Goal: Task Accomplishment & Management: Use online tool/utility

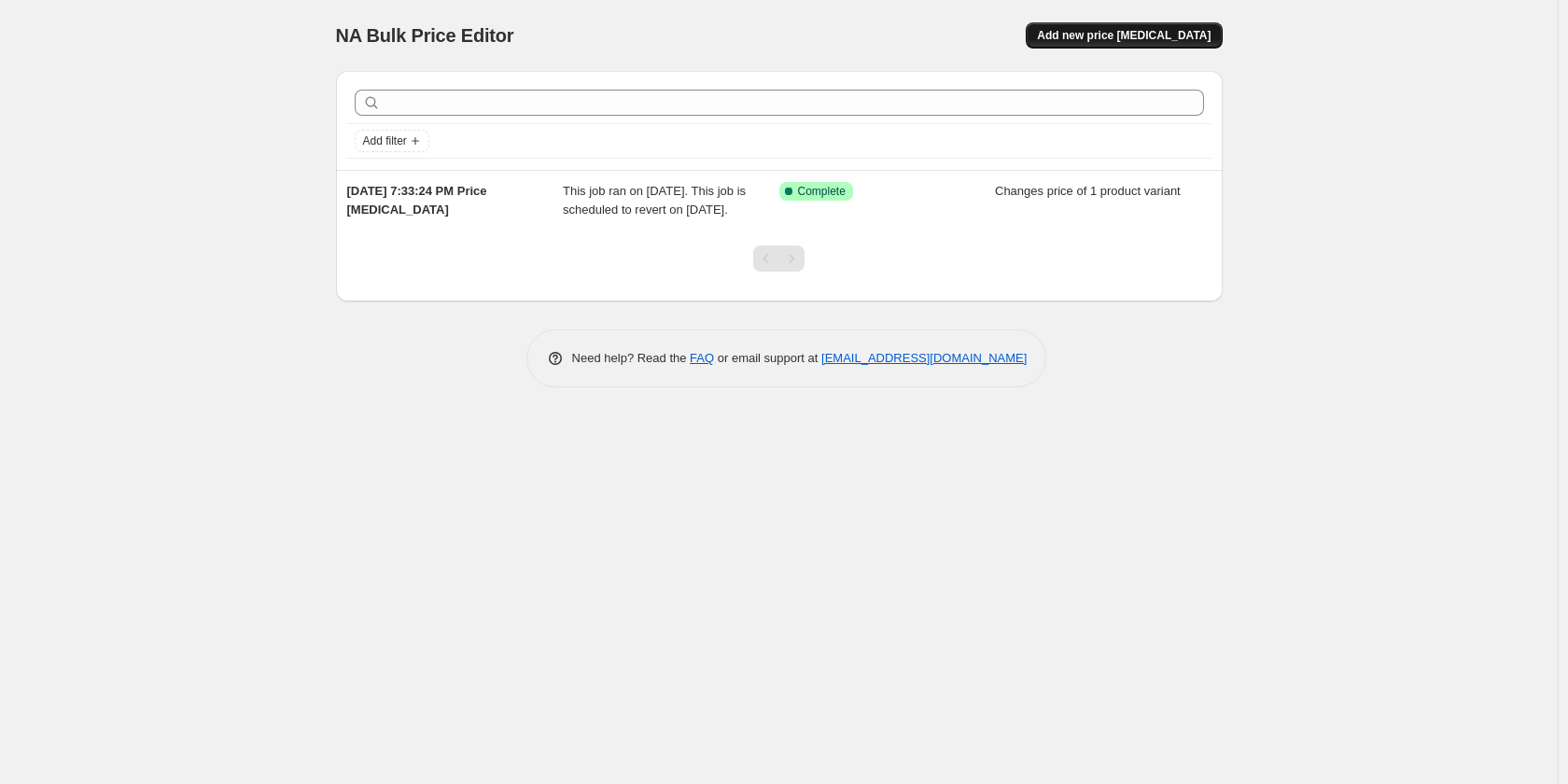
click at [1147, 34] on span "Add new price [MEDICAL_DATA]" at bounding box center [1124, 36] width 174 height 15
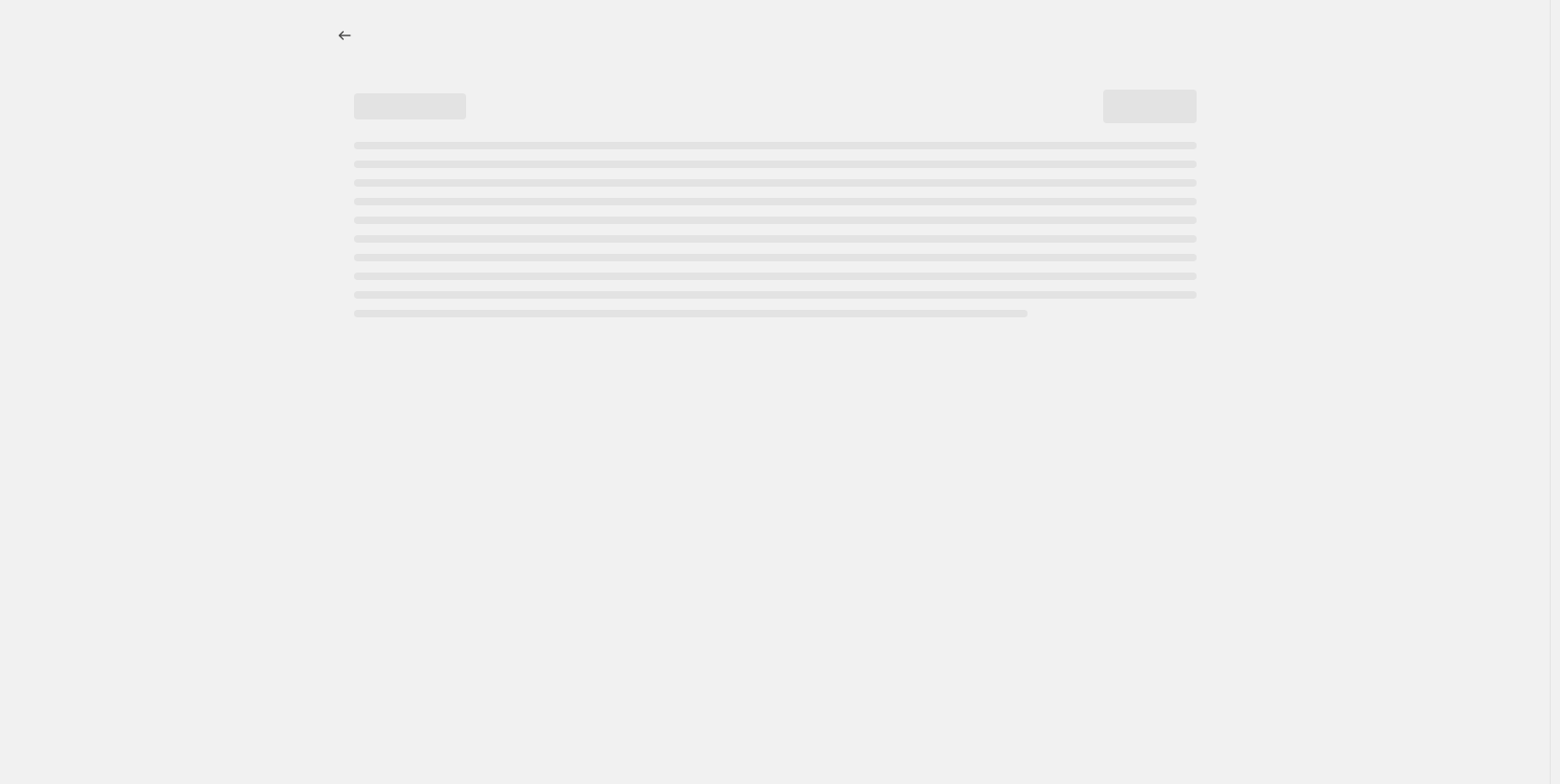
select select "percentage"
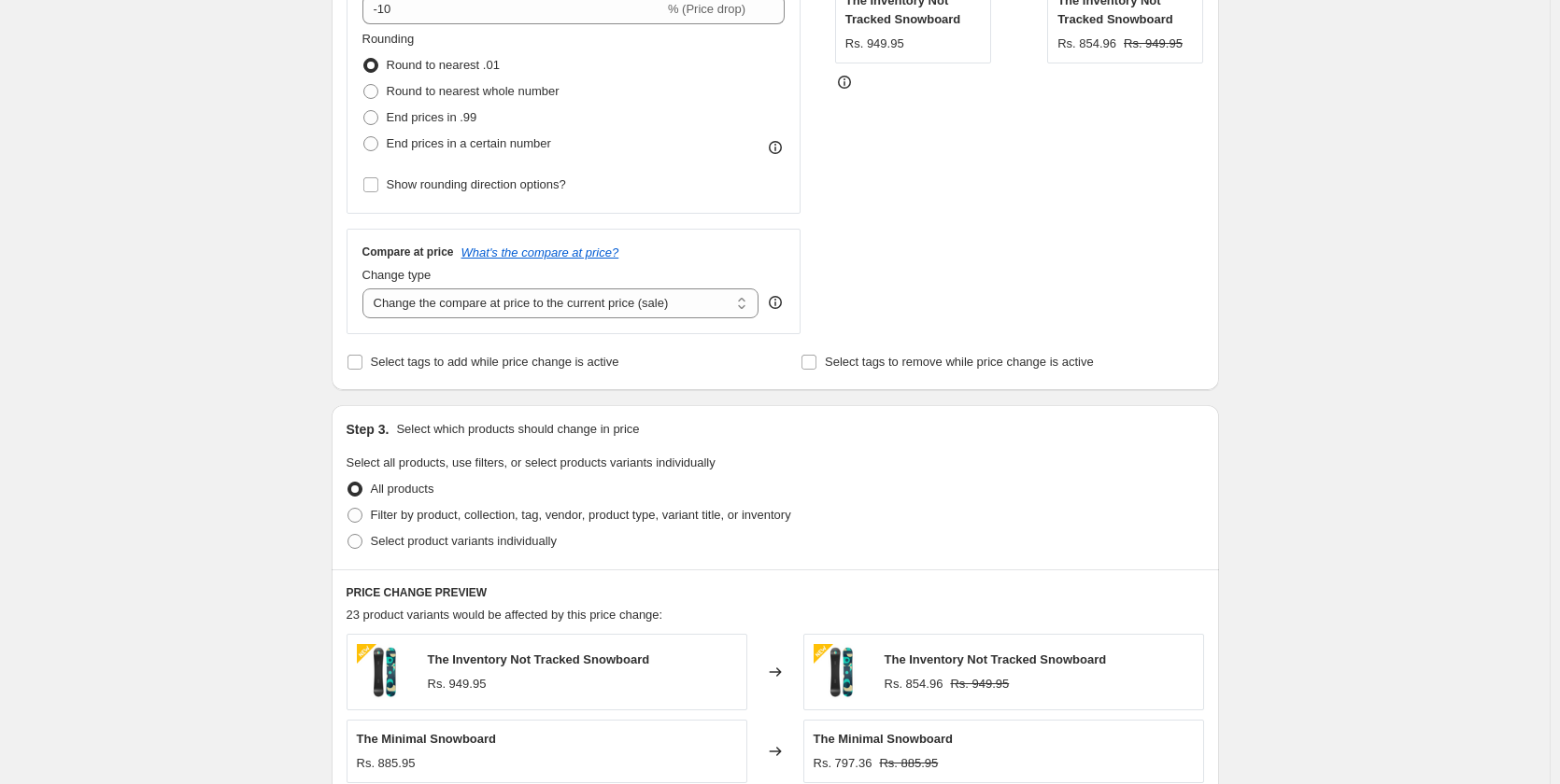
scroll to position [746, 0]
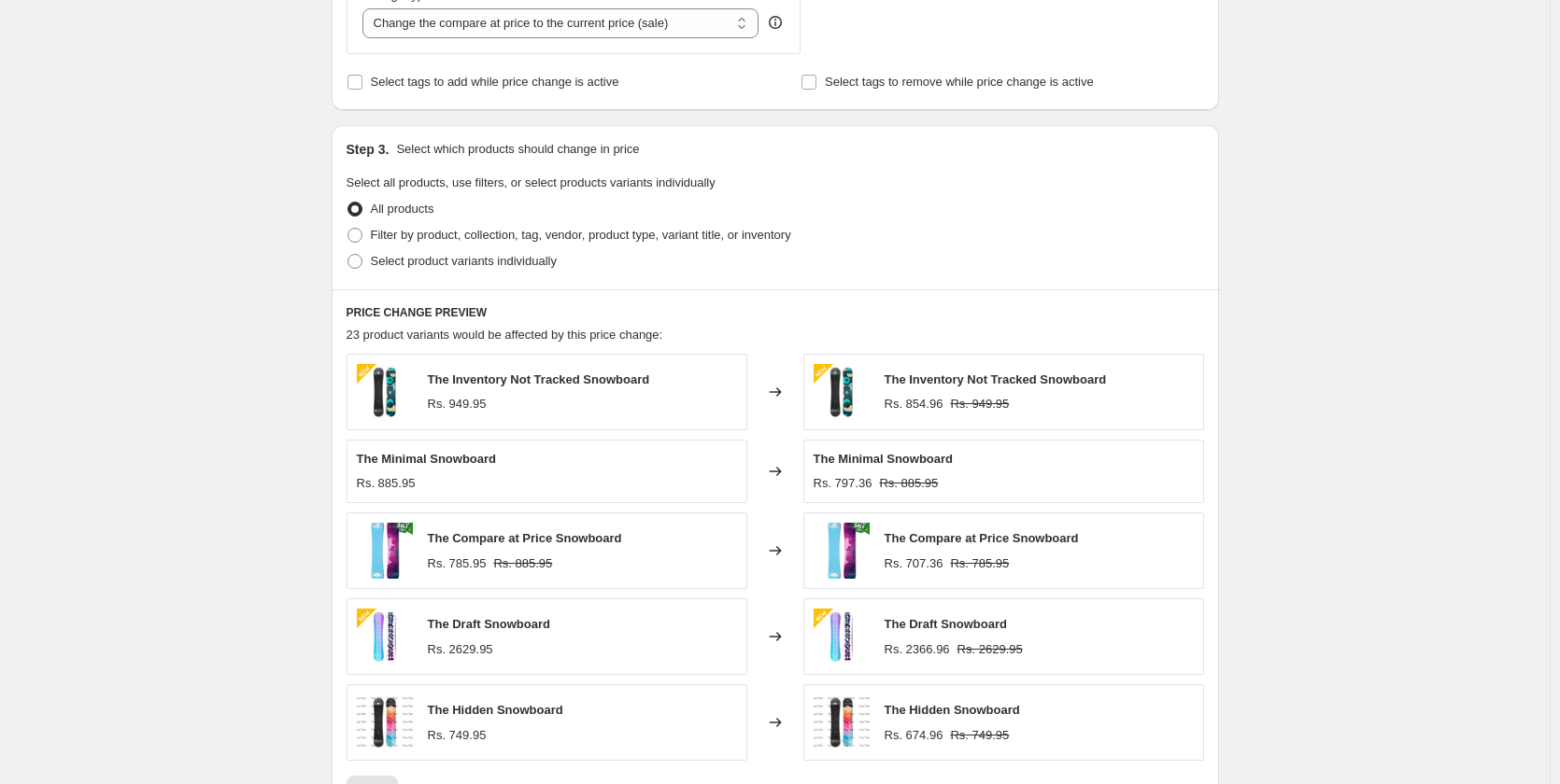
click at [780, 392] on icon at bounding box center [775, 392] width 13 height 10
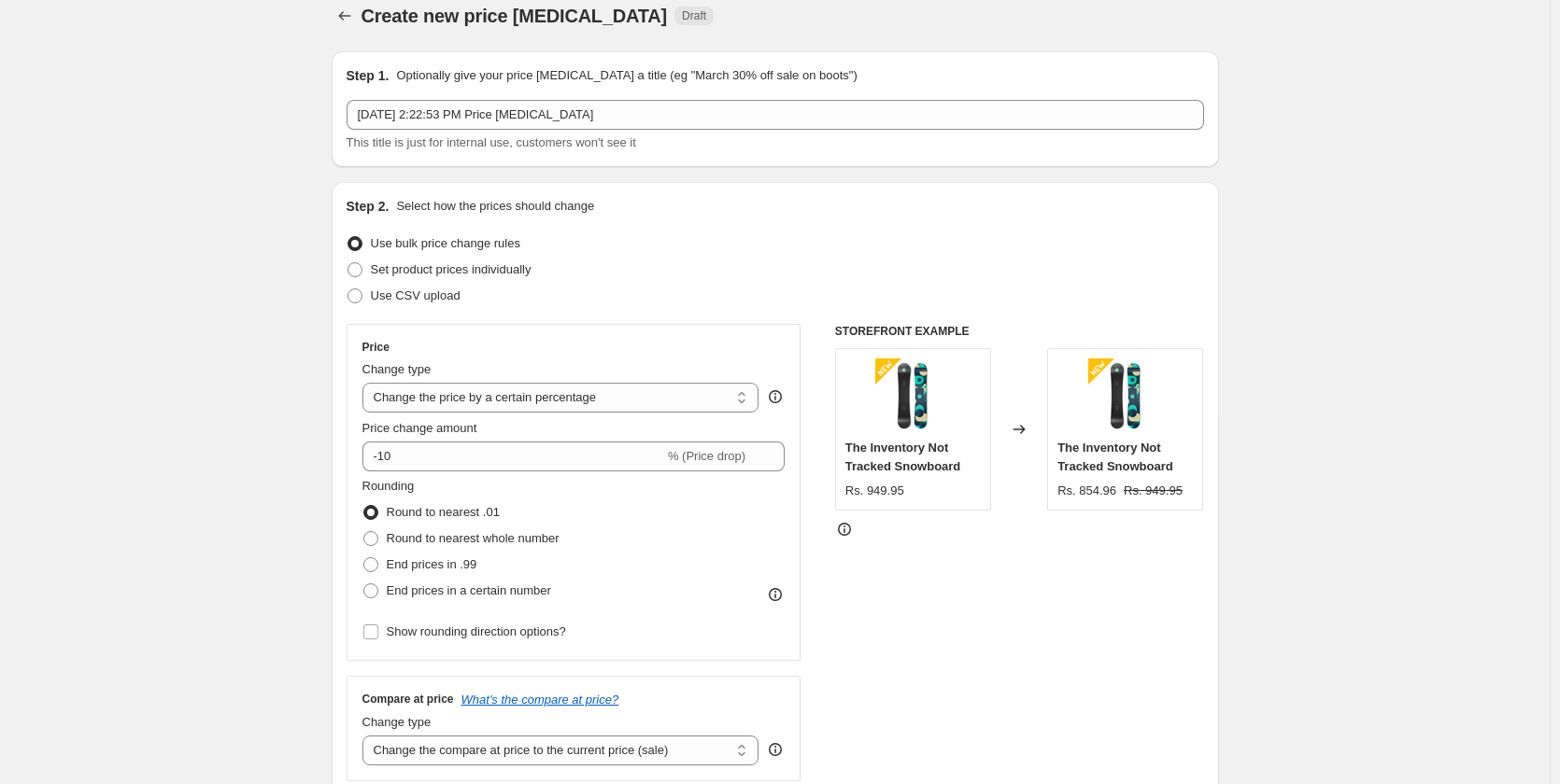
scroll to position [0, 0]
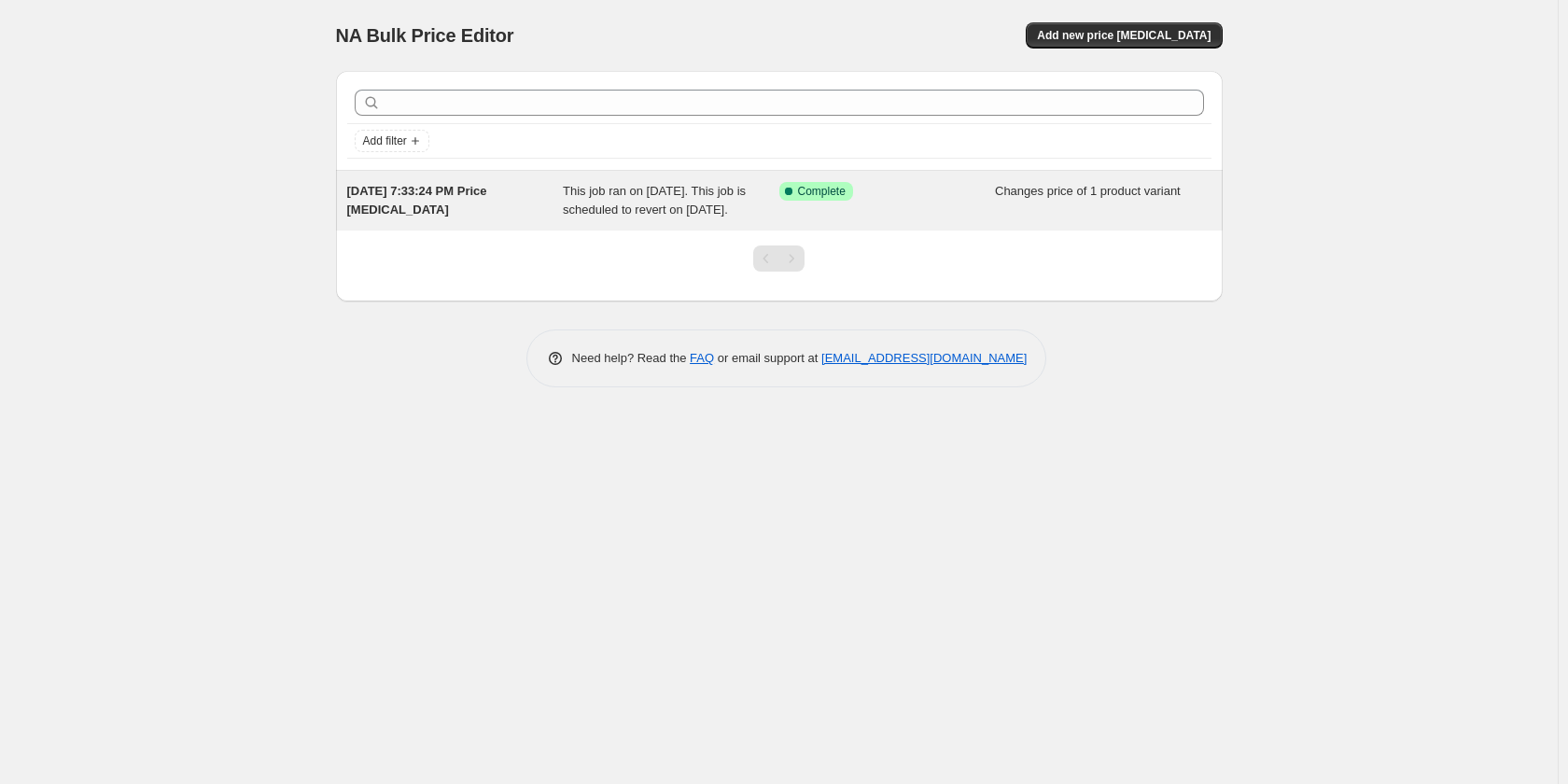
click at [715, 207] on span "This job ran on [DATE]. This job is scheduled to revert on [DATE]." at bounding box center [654, 200] width 183 height 33
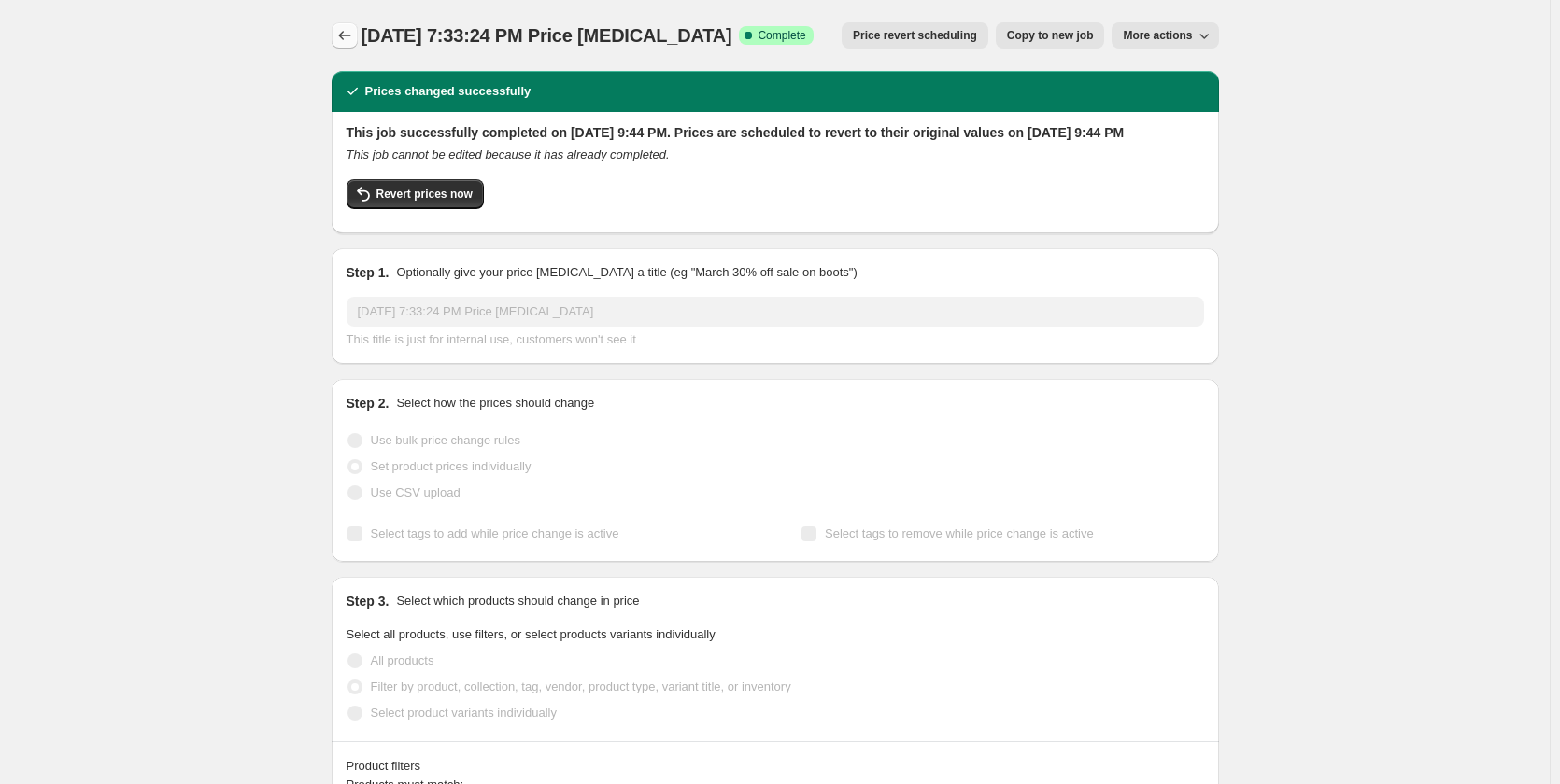
click at [343, 36] on icon "Price change jobs" at bounding box center [344, 35] width 18 height 18
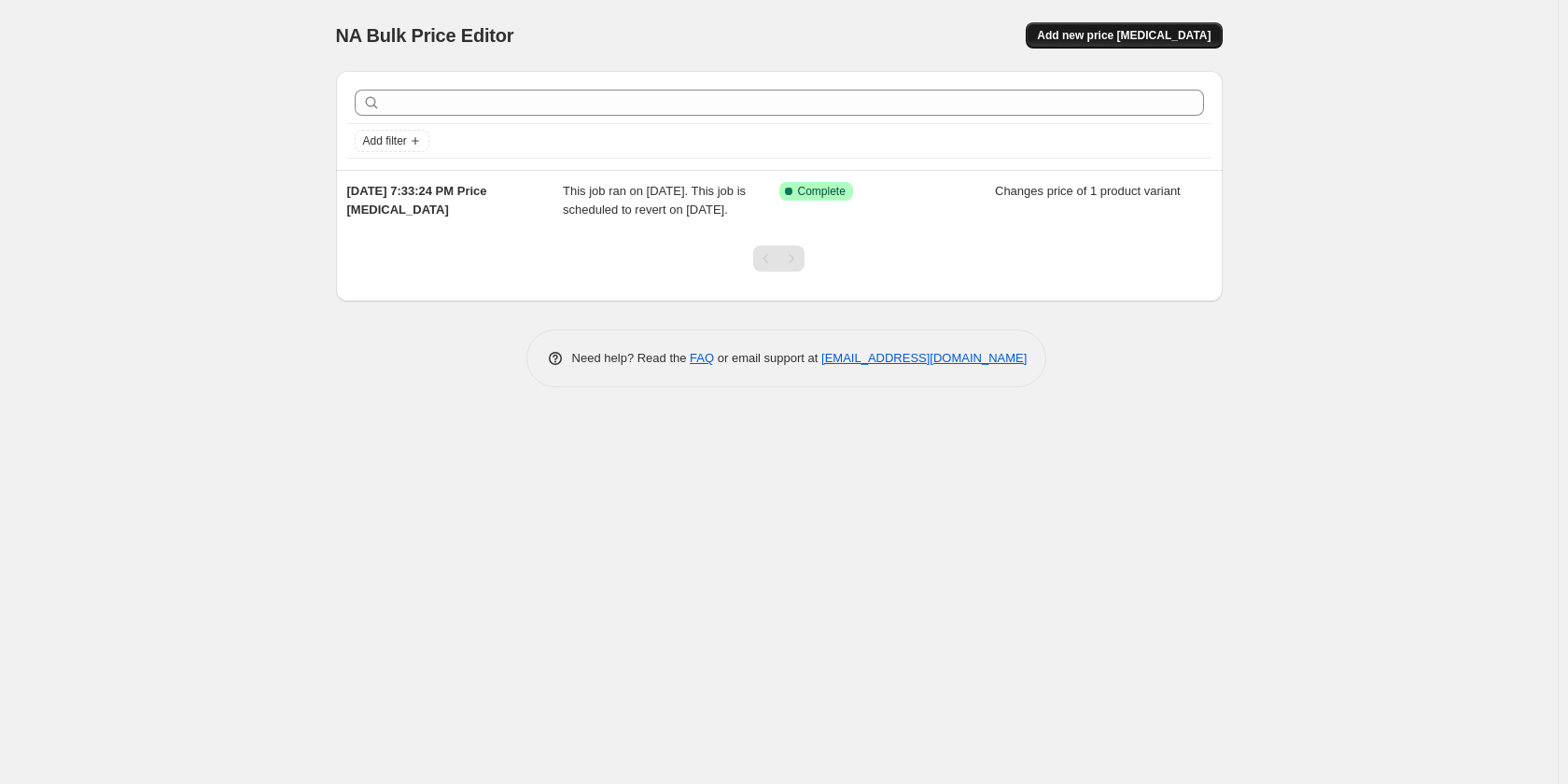
click at [1151, 27] on button "Add new price [MEDICAL_DATA]" at bounding box center [1125, 35] width 196 height 26
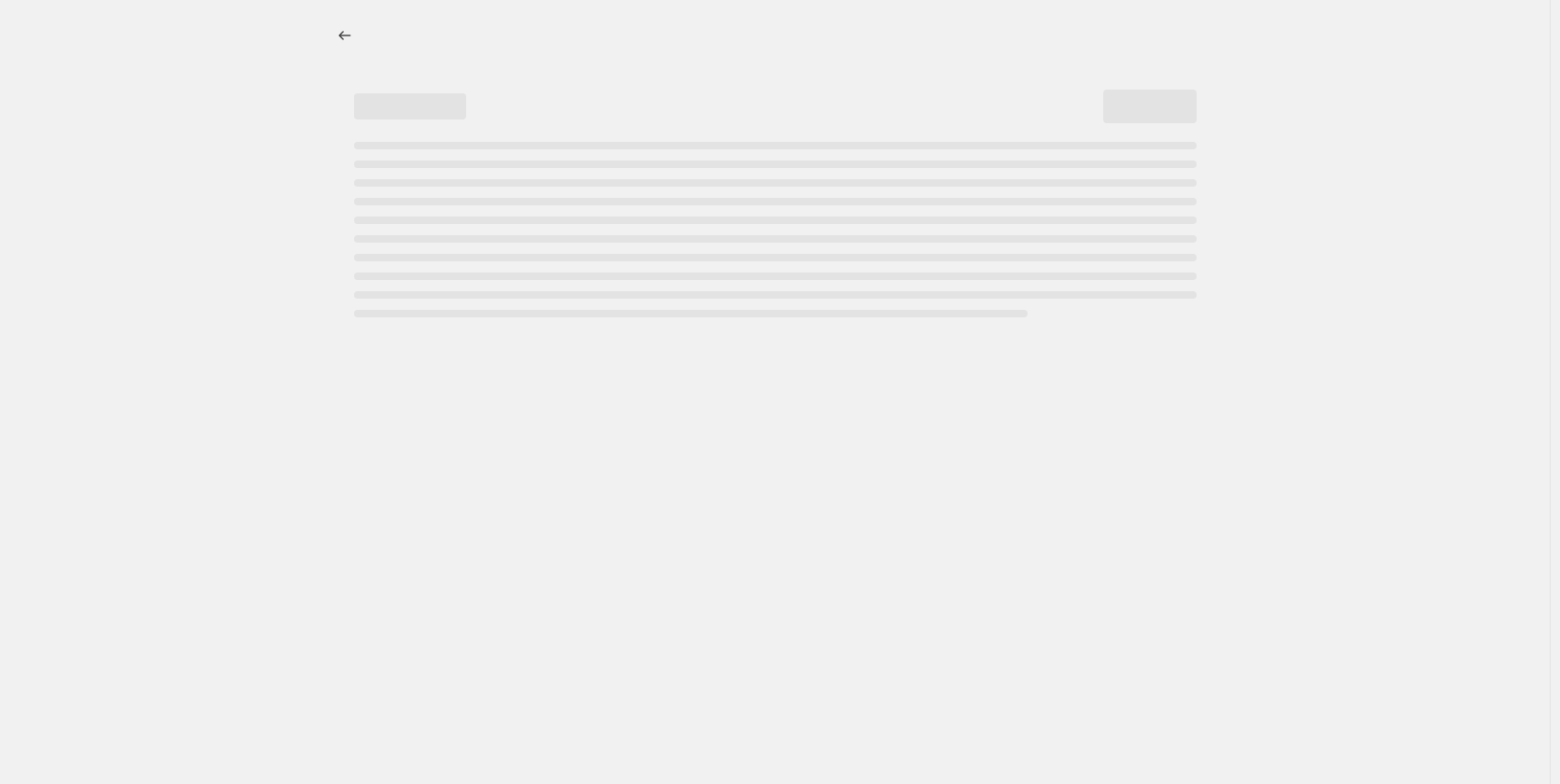
select select "percentage"
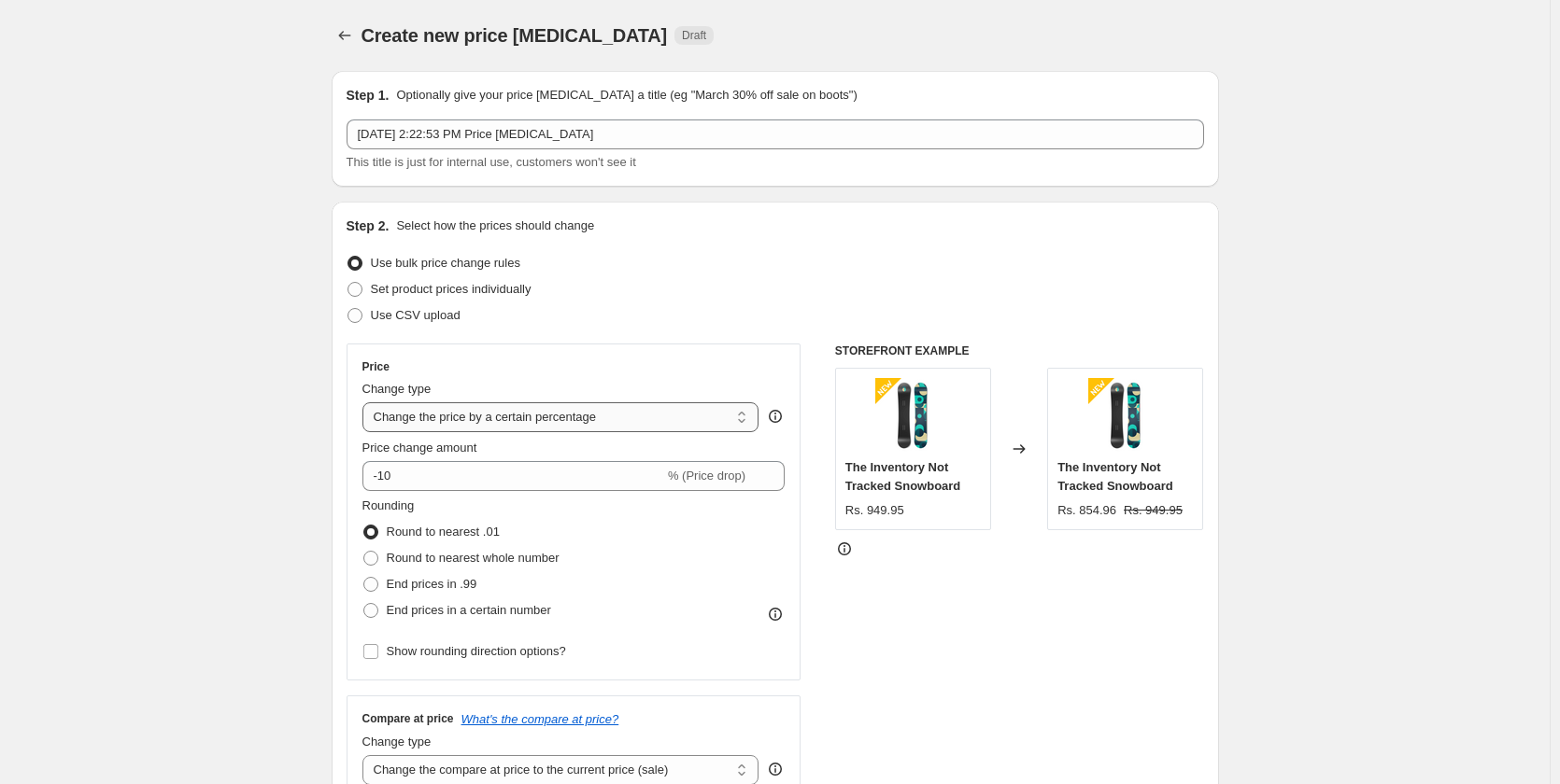
click at [652, 412] on select "Change the price to a certain amount Change the price by a certain amount Chang…" at bounding box center [561, 417] width 396 height 30
click at [693, 367] on div "Price" at bounding box center [575, 367] width 423 height 15
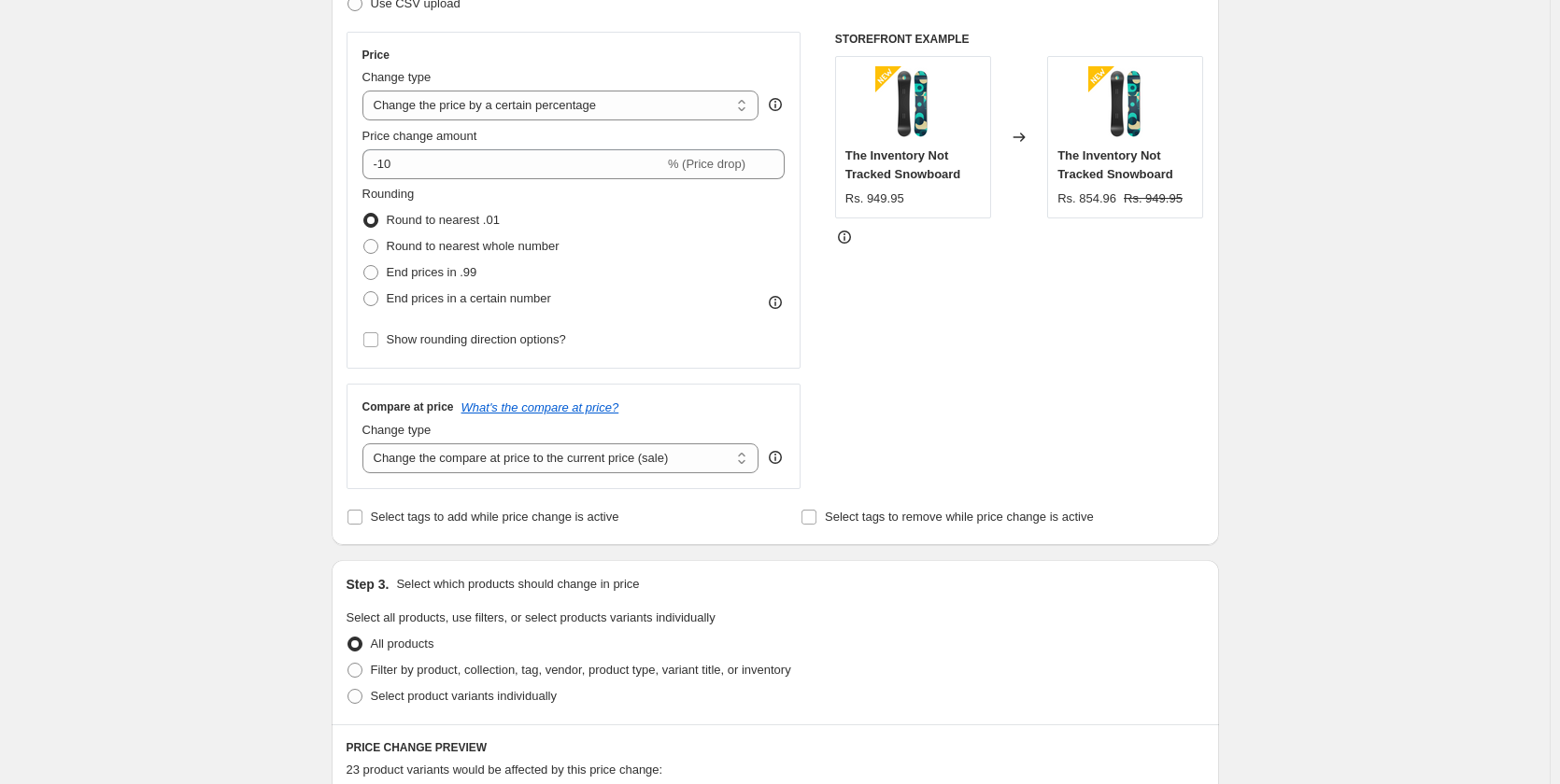
scroll to position [373, 0]
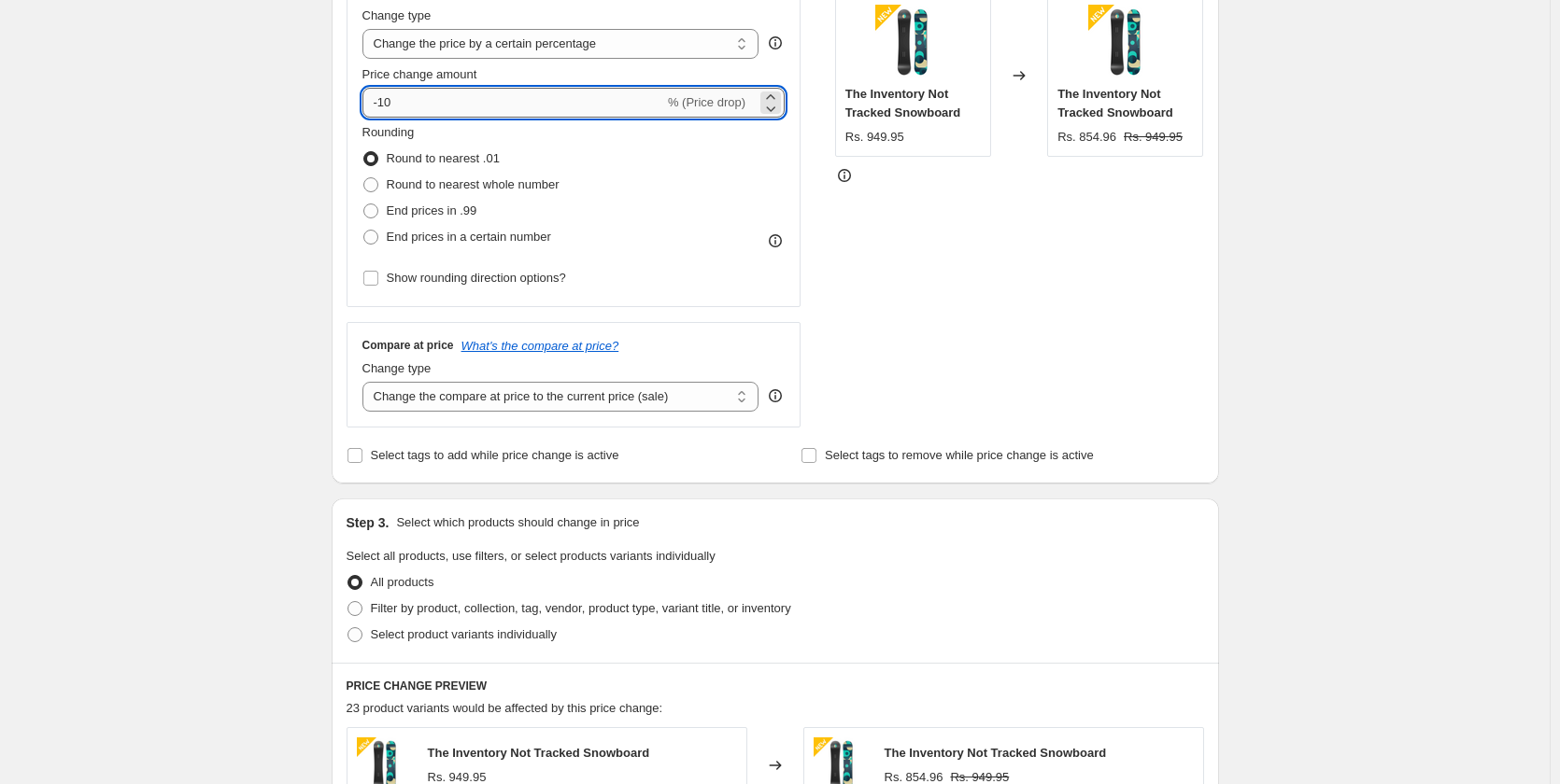
click at [550, 108] on input "-10" at bounding box center [513, 102] width 301 height 30
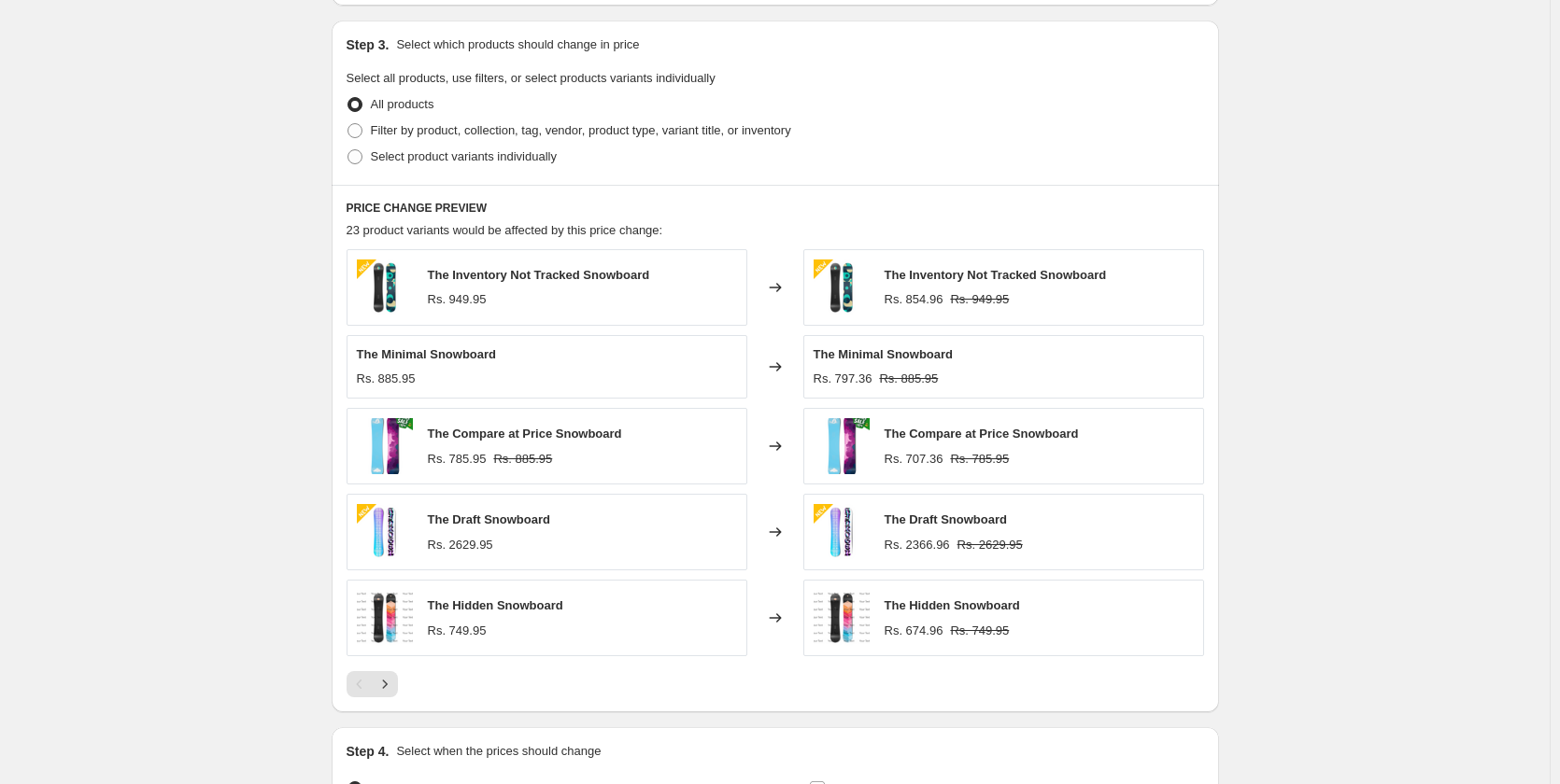
scroll to position [653, 0]
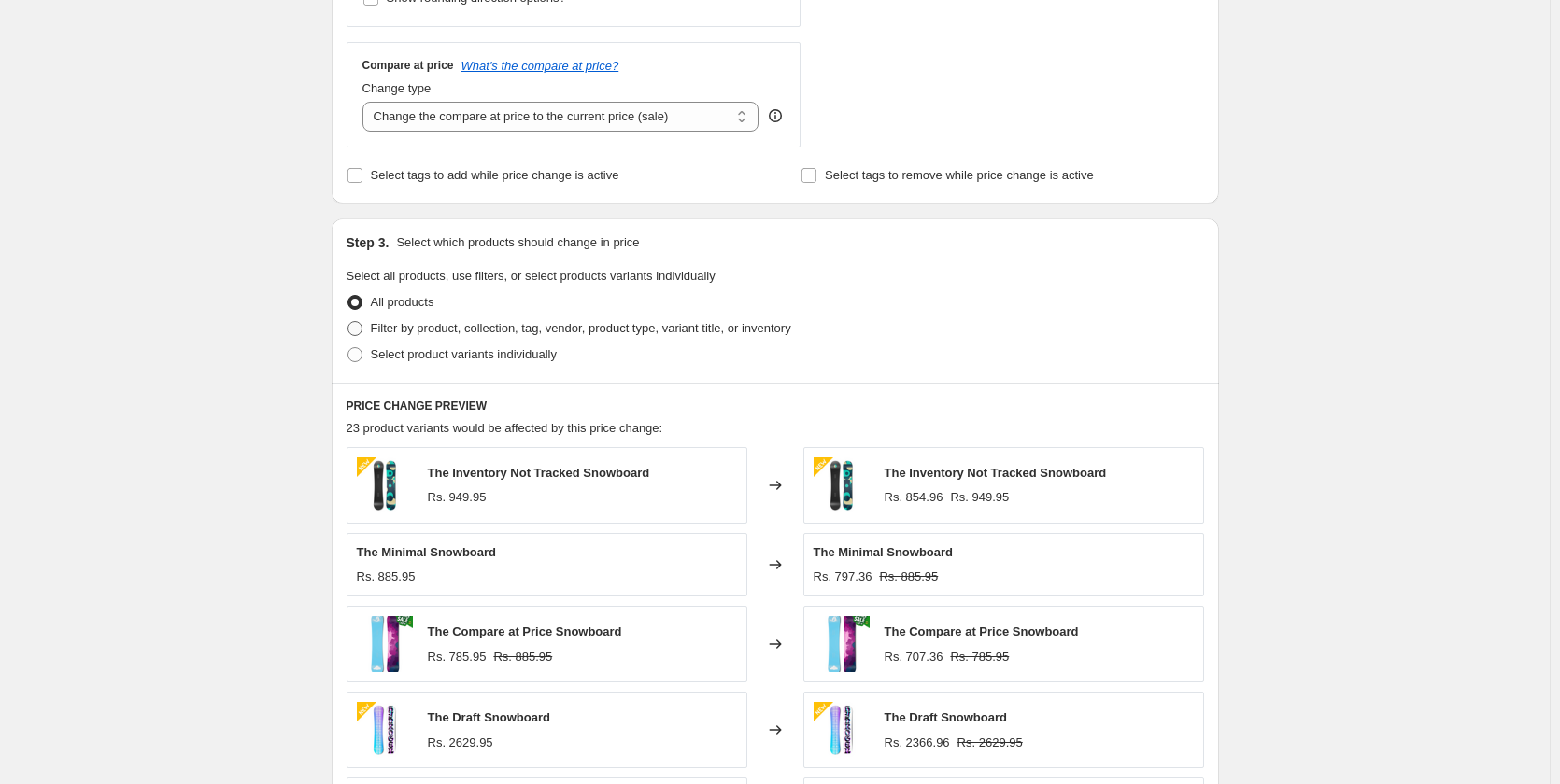
click at [363, 329] on span at bounding box center [355, 329] width 15 height 15
click at [348, 322] on input "Filter by product, collection, tag, vendor, product type, variant title, or inv…" at bounding box center [347, 321] width 1 height 1
radio input "true"
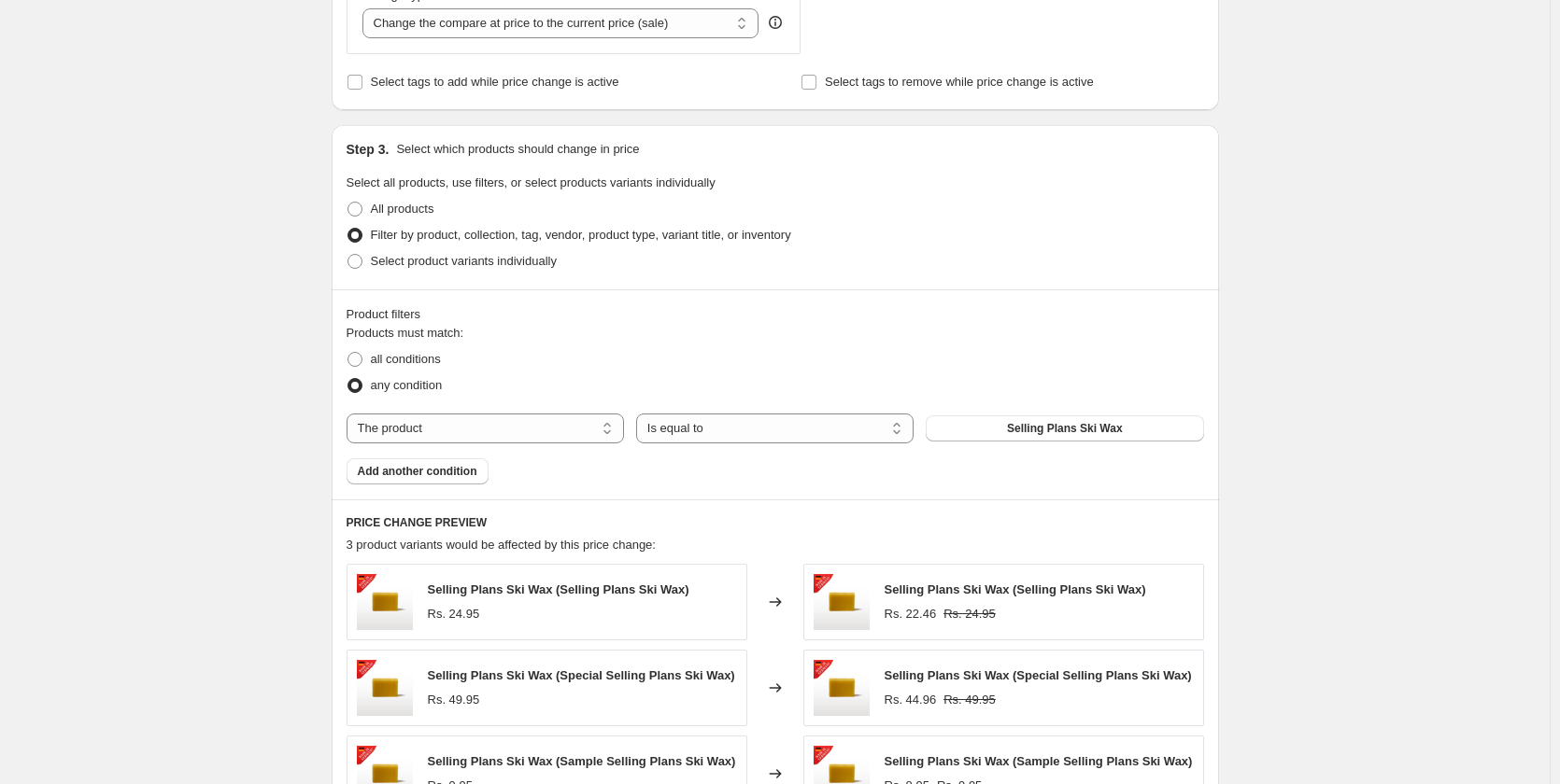
scroll to position [934, 0]
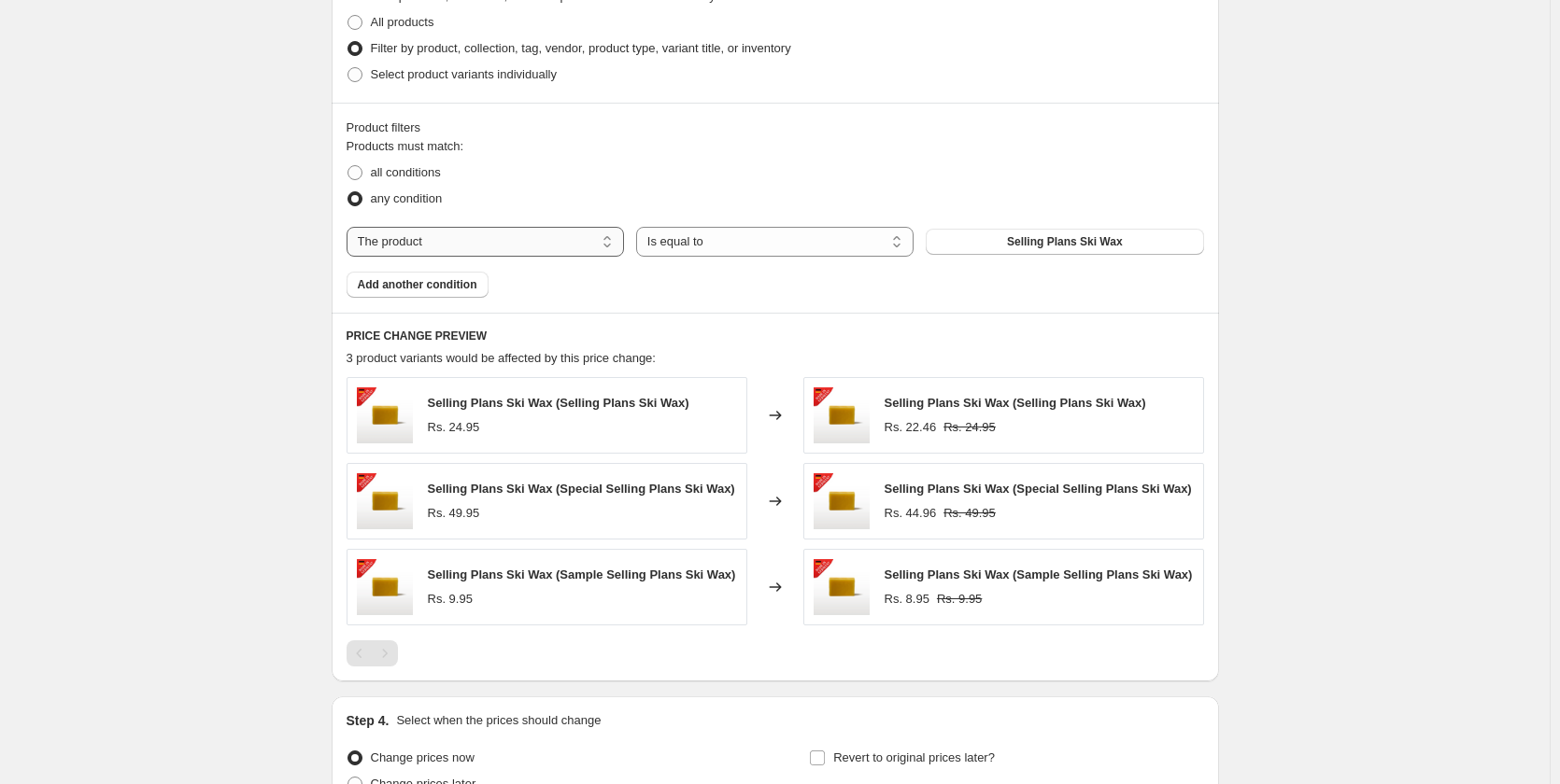
click at [554, 246] on select "The product The product's collection The product's tag The product's vendor The…" at bounding box center [485, 241] width 277 height 30
click at [630, 144] on fieldset "Products must match: all conditions any condition" at bounding box center [775, 175] width 857 height 75
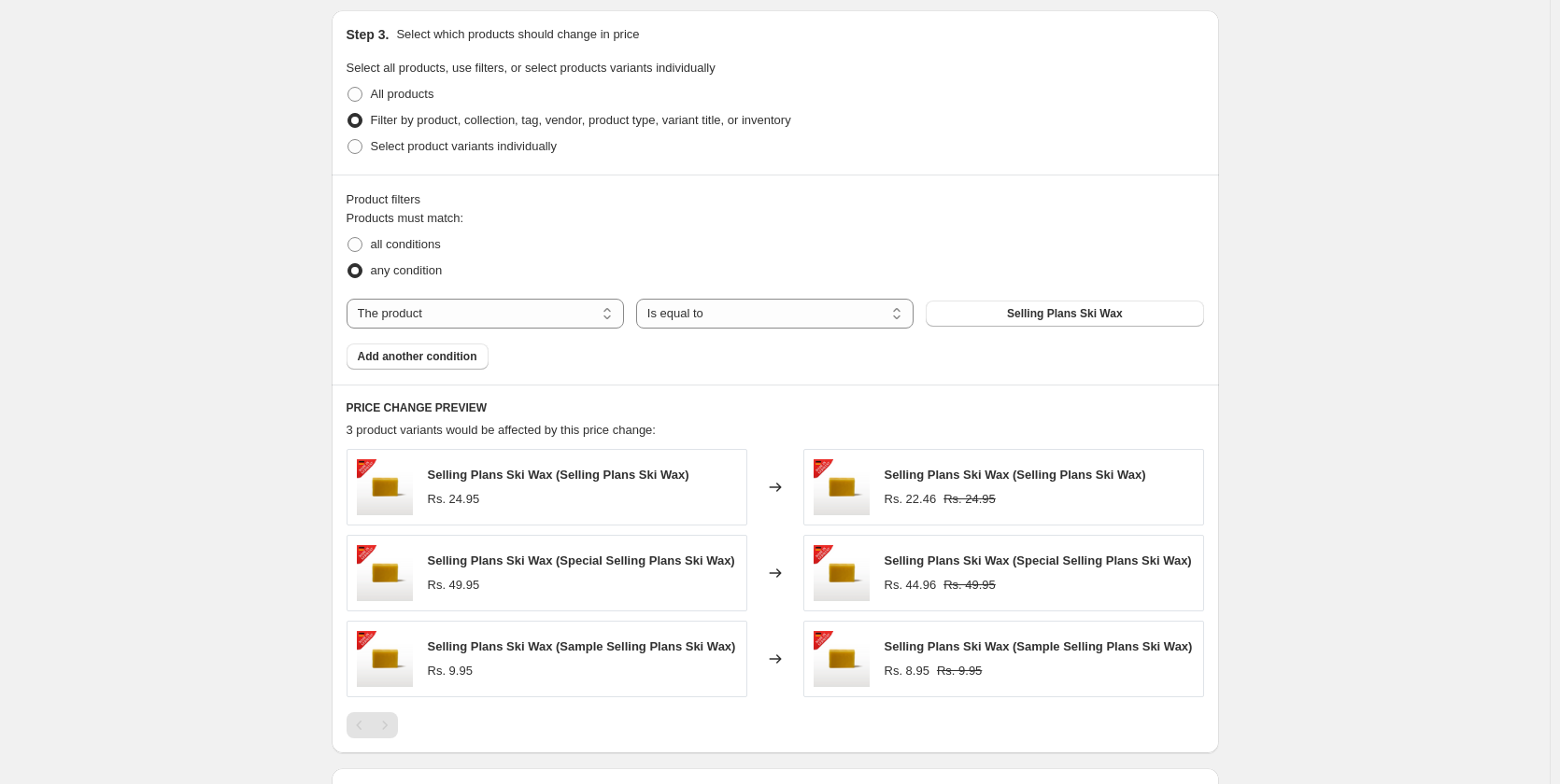
scroll to position [840, 0]
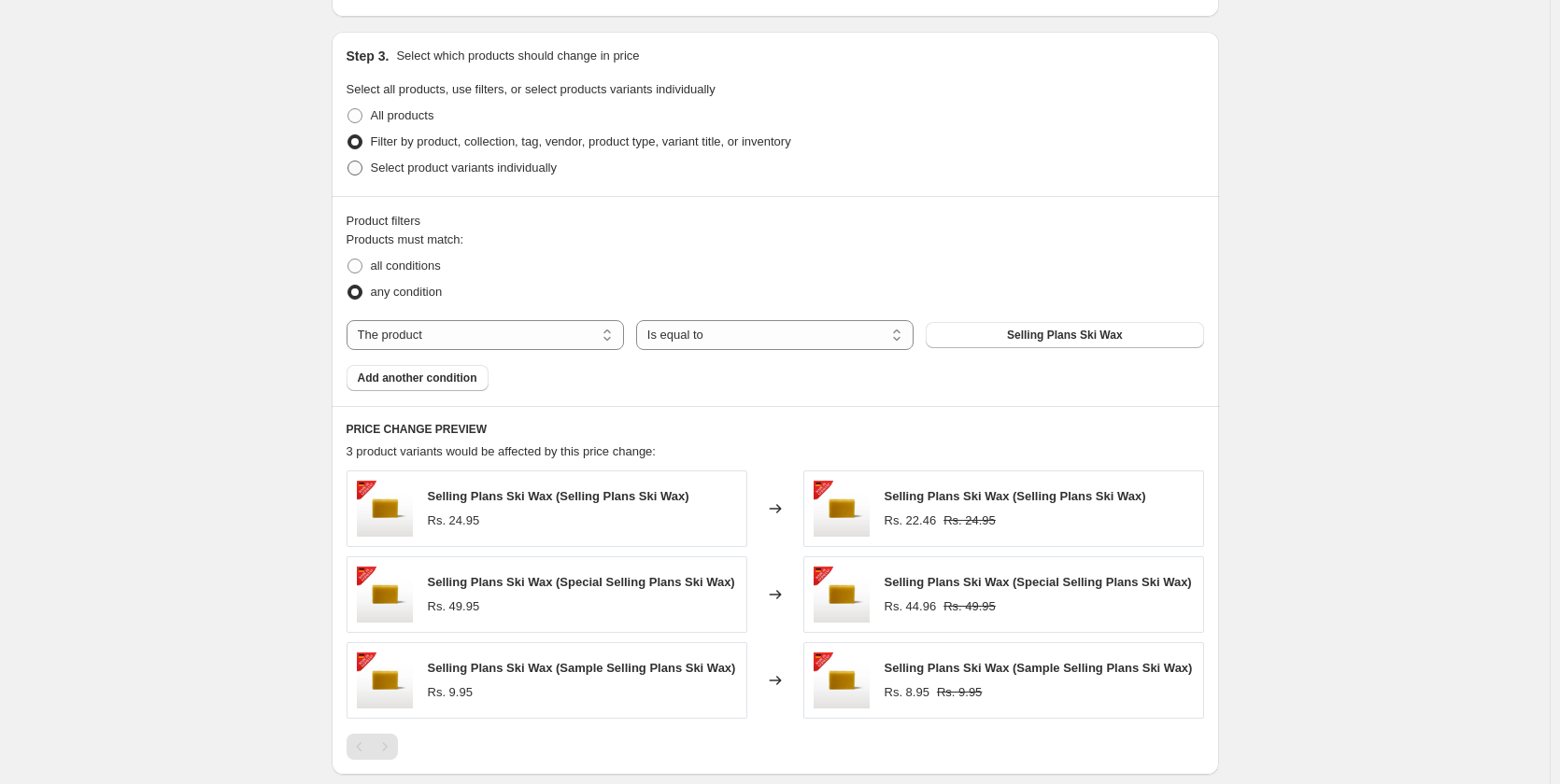
click at [357, 169] on span at bounding box center [355, 168] width 15 height 15
click at [348, 162] on input "Select product variants individually" at bounding box center [347, 161] width 1 height 1
radio input "true"
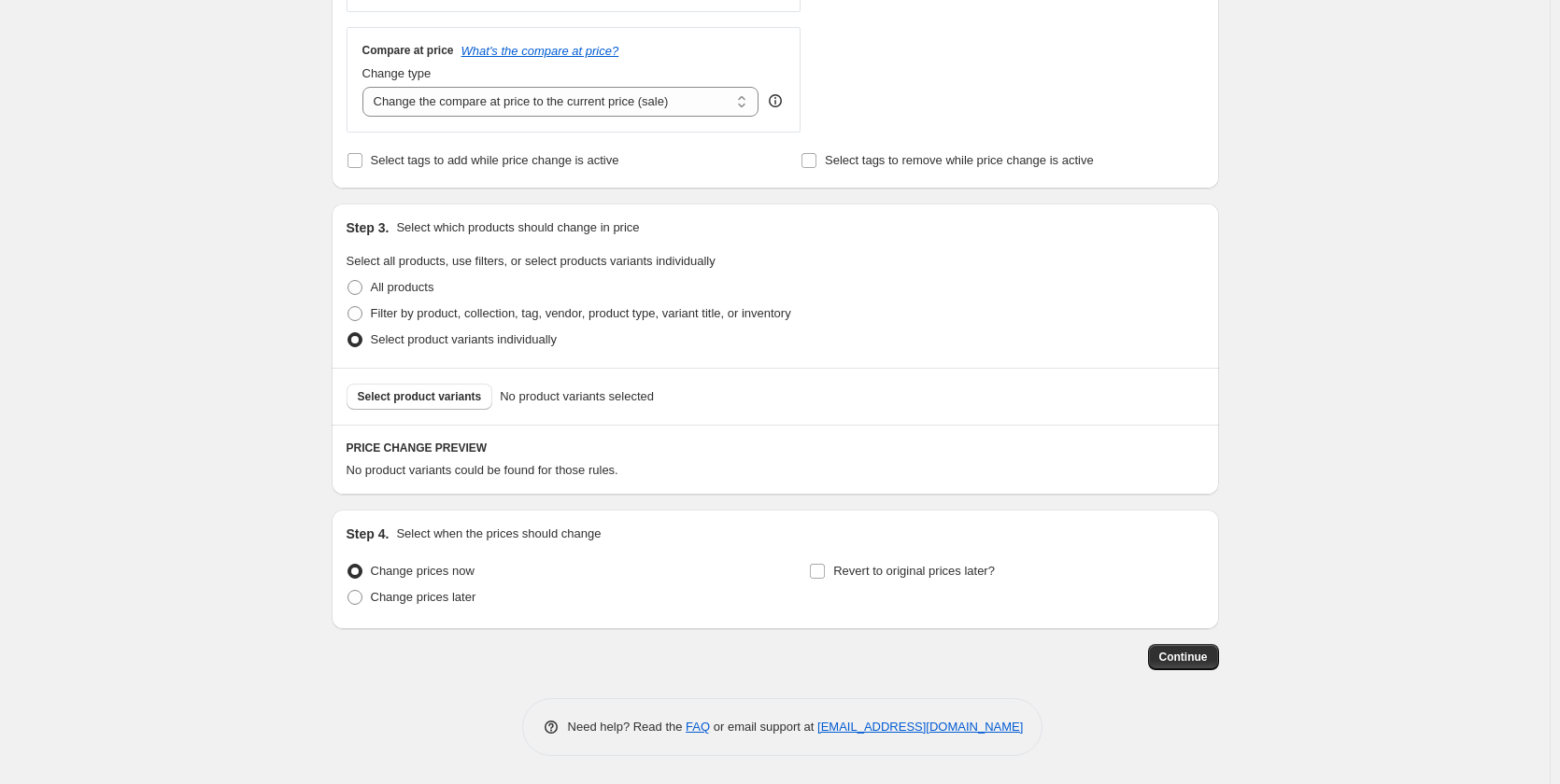
scroll to position [670, 0]
click at [363, 280] on span at bounding box center [355, 288] width 15 height 15
click at [348, 280] on input "All products" at bounding box center [347, 280] width 1 height 1
radio input "true"
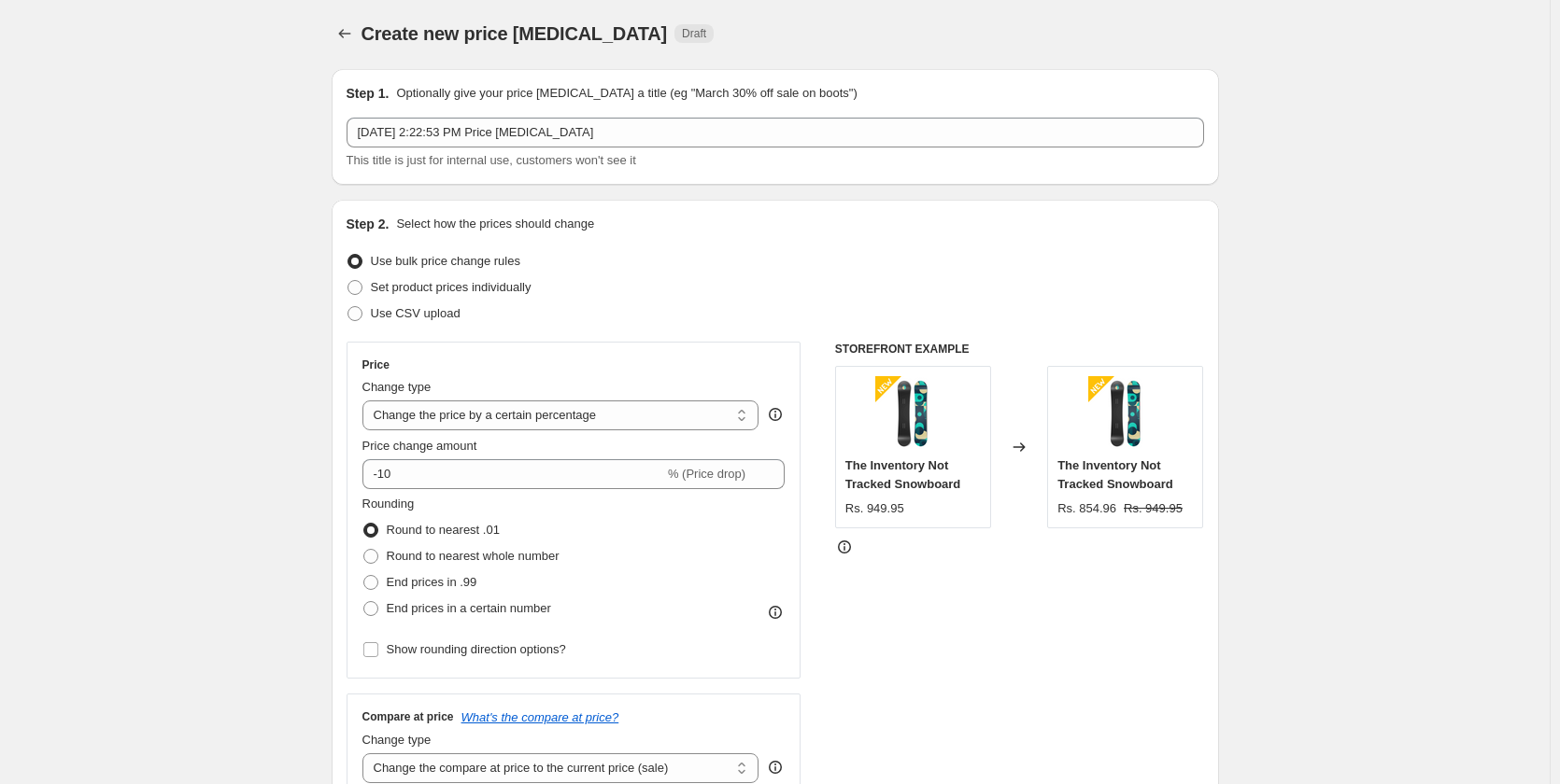
scroll to position [0, 0]
